Goal: Task Accomplishment & Management: Use online tool/utility

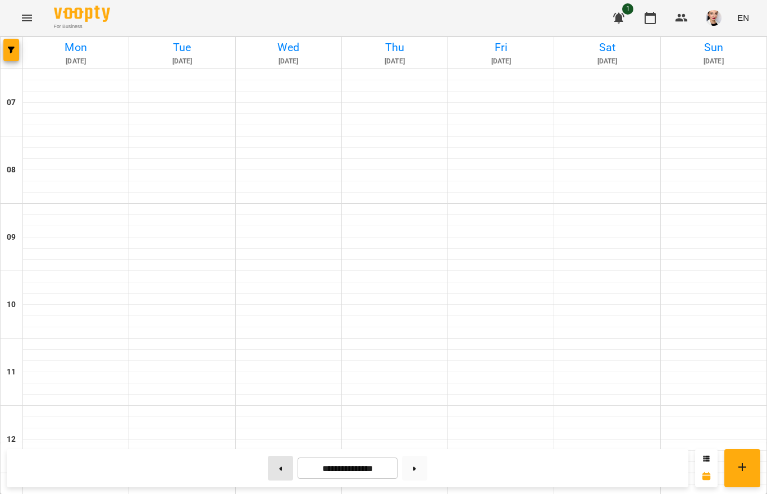
click at [285, 466] on button at bounding box center [280, 468] width 25 height 25
type input "**********"
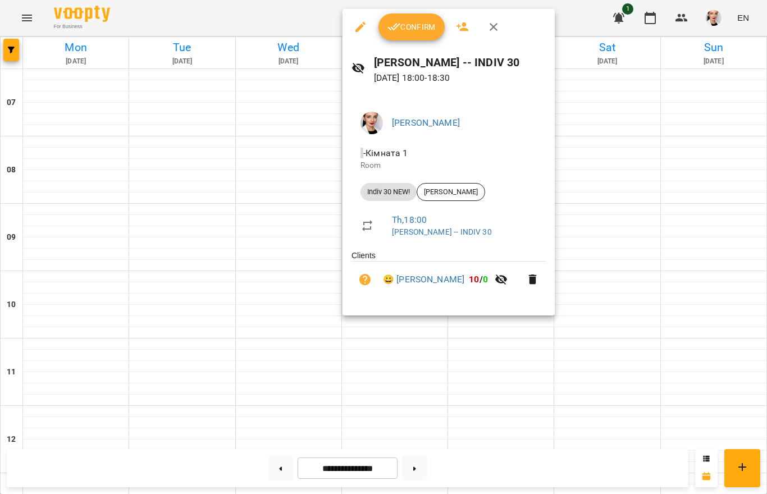
click at [412, 30] on span "Confirm" at bounding box center [412, 26] width 48 height 13
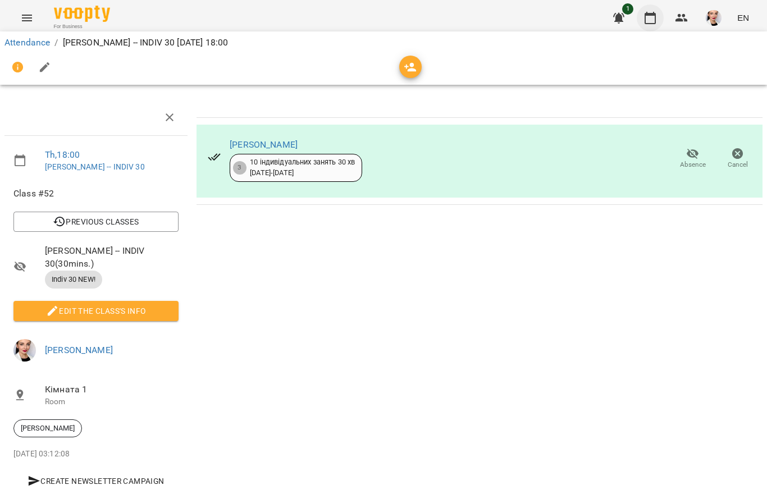
click at [651, 21] on icon "button" at bounding box center [650, 17] width 13 height 13
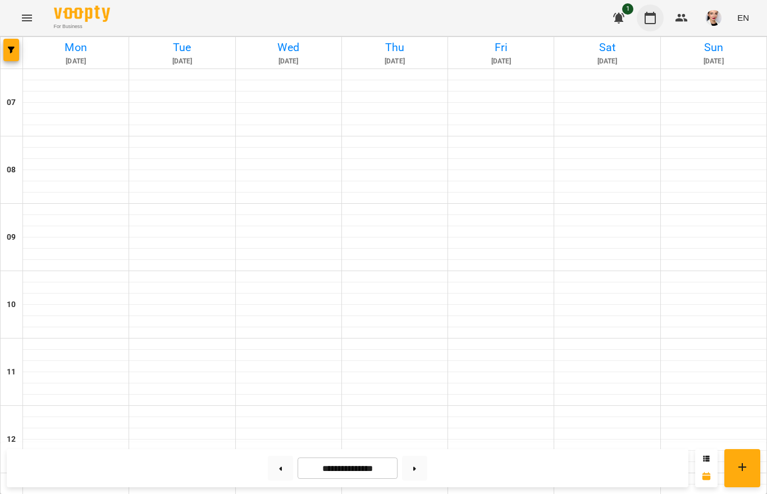
scroll to position [641, 0]
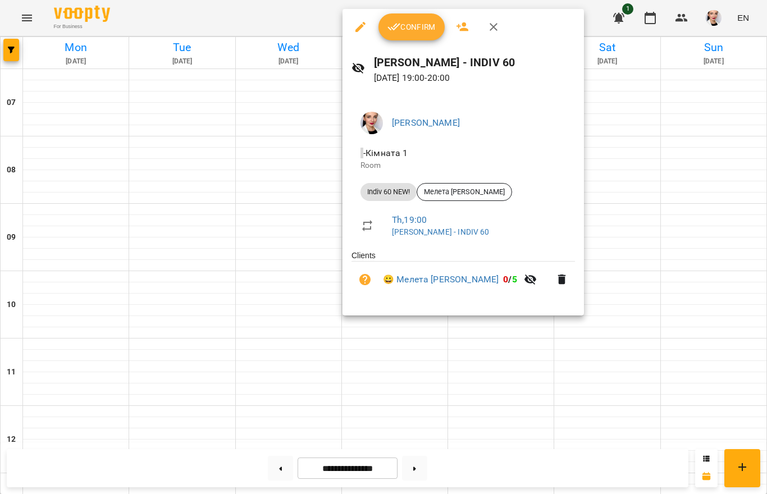
click at [418, 26] on span "Confirm" at bounding box center [412, 26] width 48 height 13
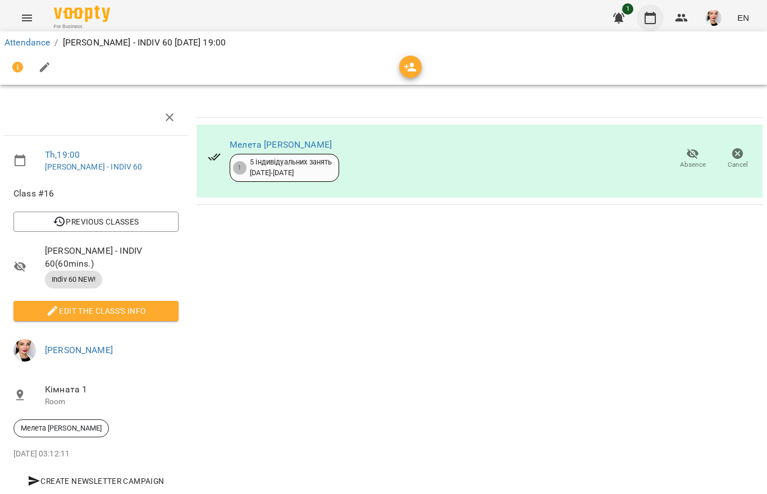
click at [650, 21] on icon "button" at bounding box center [650, 17] width 13 height 13
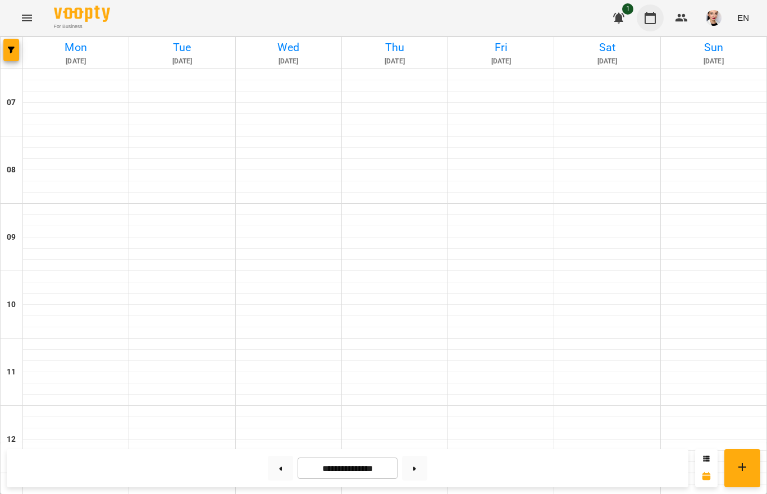
scroll to position [596, 0]
